Goal: Task Accomplishment & Management: Manage account settings

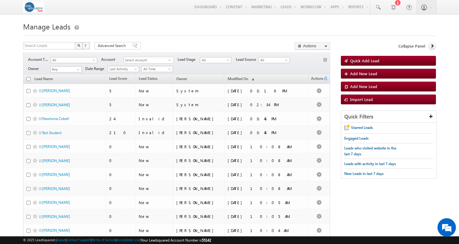
click at [16, 73] on body "Menu Jonathan Santiago jsant iago- test@ core. edu" at bounding box center [229, 235] width 459 height 471
